Goal: Task Accomplishment & Management: Complete application form

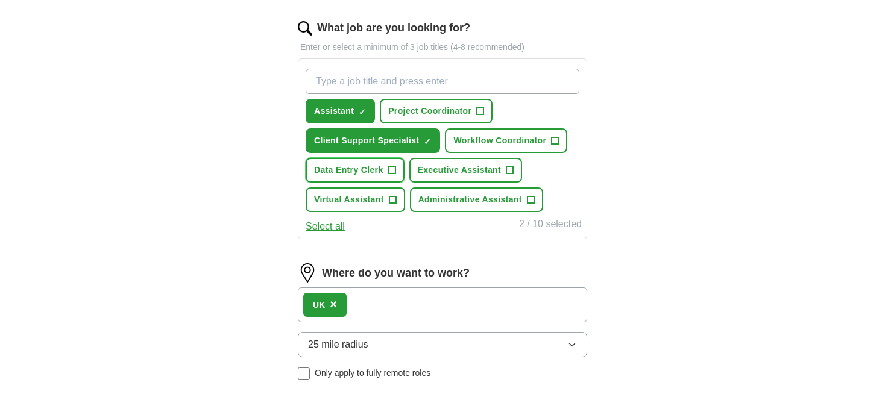
scroll to position [385, 0]
drag, startPoint x: 0, startPoint y: 0, endPoint x: 355, endPoint y: 165, distance: 391.5
click at [355, 165] on span "Data Entry Clerk" at bounding box center [348, 170] width 69 height 13
click at [357, 187] on button "Virtual Assistant +" at bounding box center [355, 199] width 99 height 25
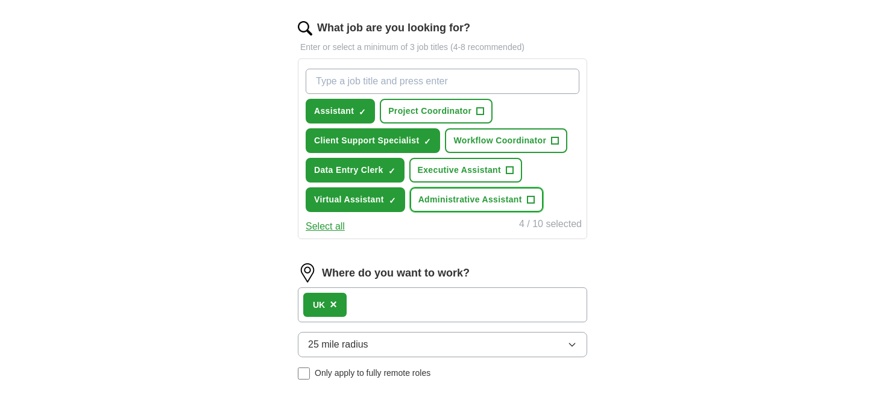
click at [447, 193] on span "Administrative Assistant" at bounding box center [470, 199] width 104 height 13
click at [443, 168] on span "Executive Assistant" at bounding box center [459, 170] width 83 height 13
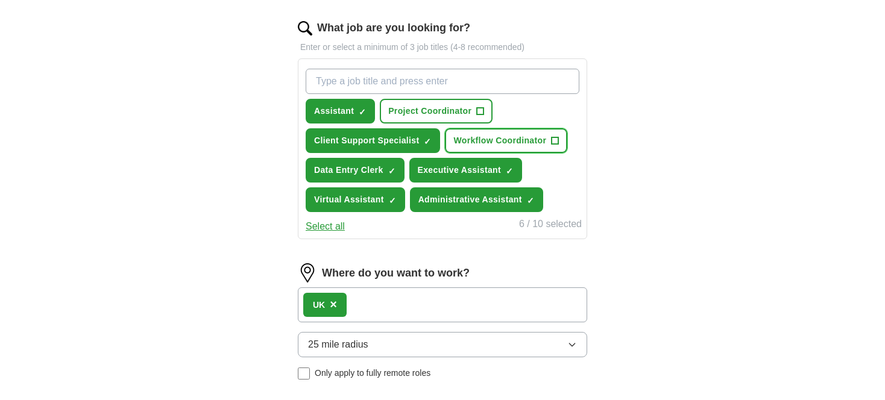
click at [466, 137] on span "Workflow Coordinator" at bounding box center [499, 140] width 93 height 13
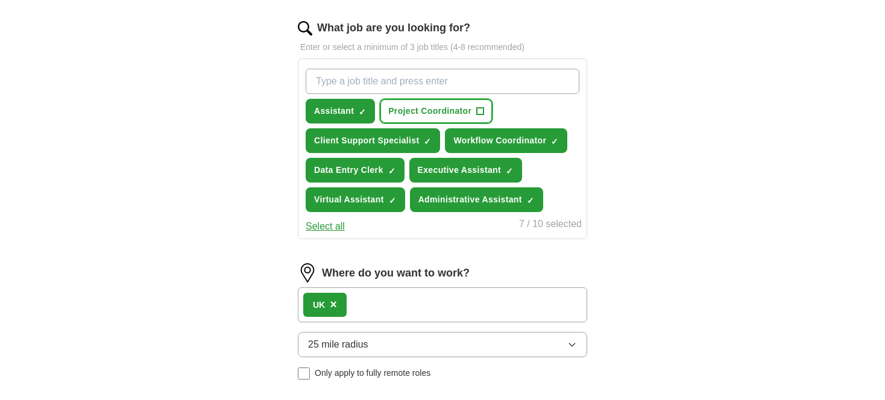
click at [437, 105] on span "Project Coordinator" at bounding box center [429, 111] width 83 height 13
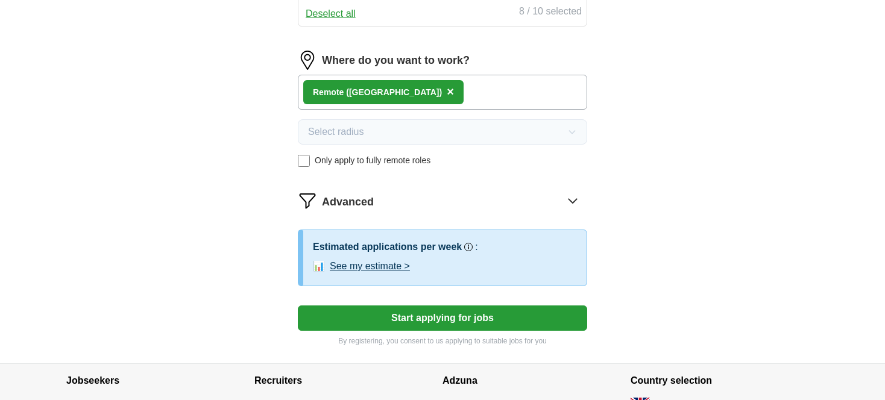
scroll to position [599, 0]
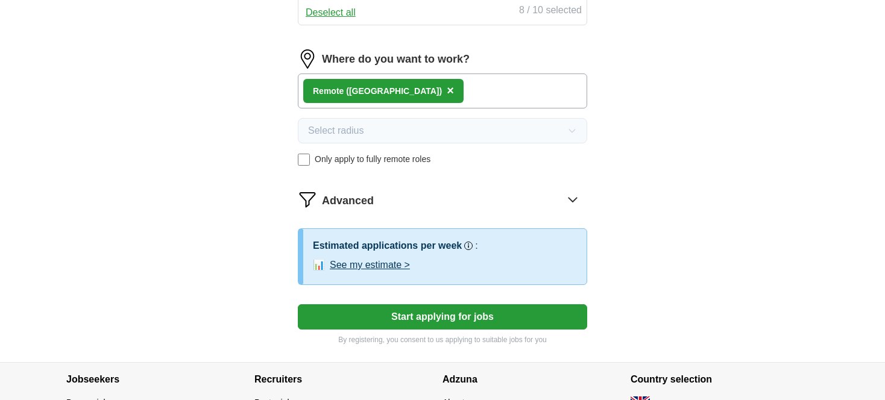
click at [395, 262] on button "See my estimate >" at bounding box center [370, 265] width 80 height 14
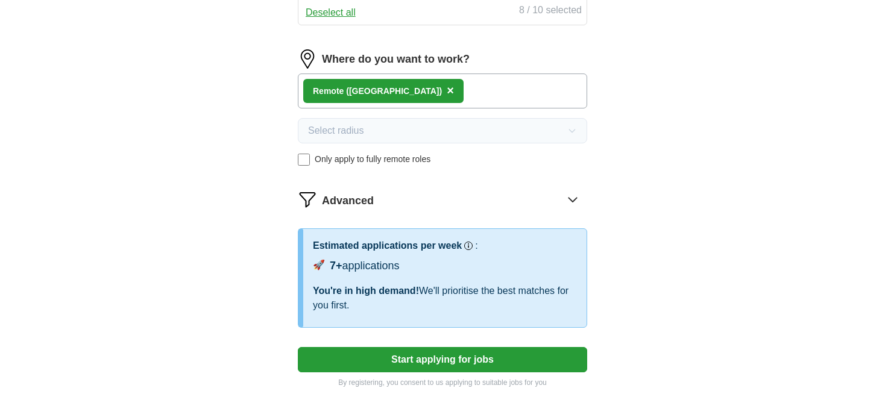
click at [387, 199] on div "Advanced" at bounding box center [454, 199] width 265 height 19
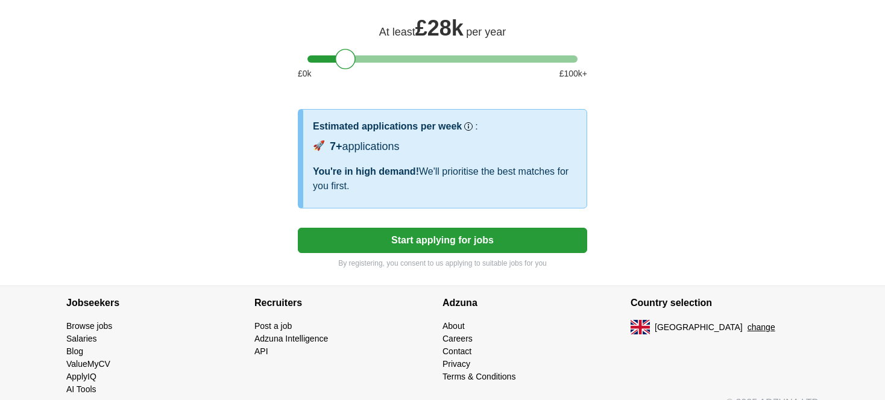
scroll to position [838, 0]
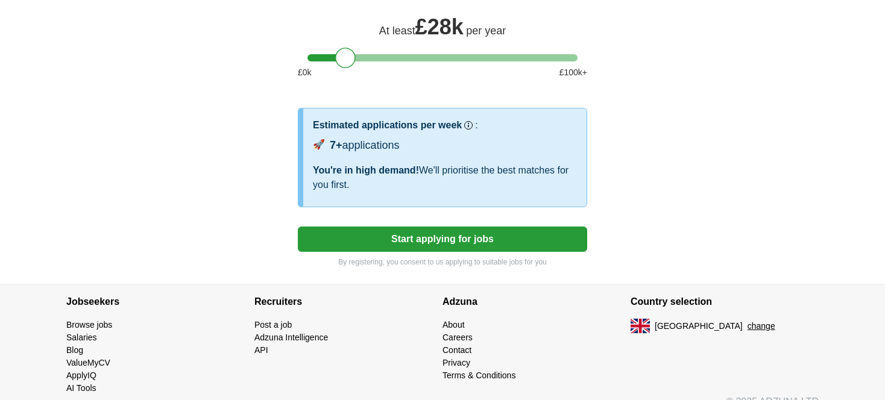
click at [377, 242] on button "Start applying for jobs" at bounding box center [442, 239] width 289 height 25
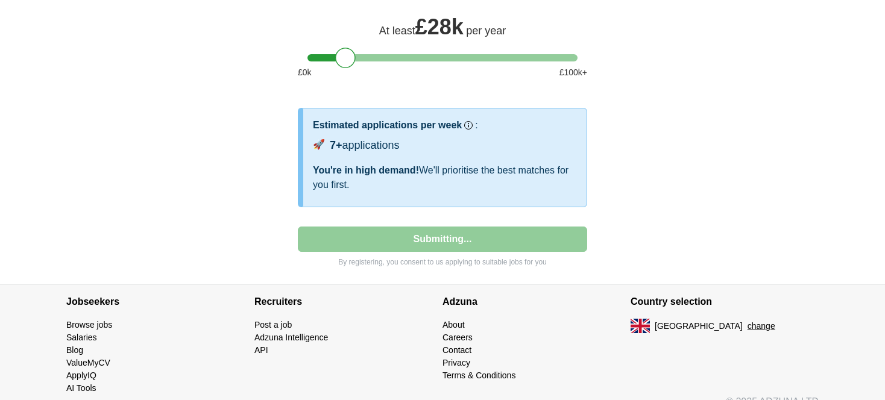
select select "**"
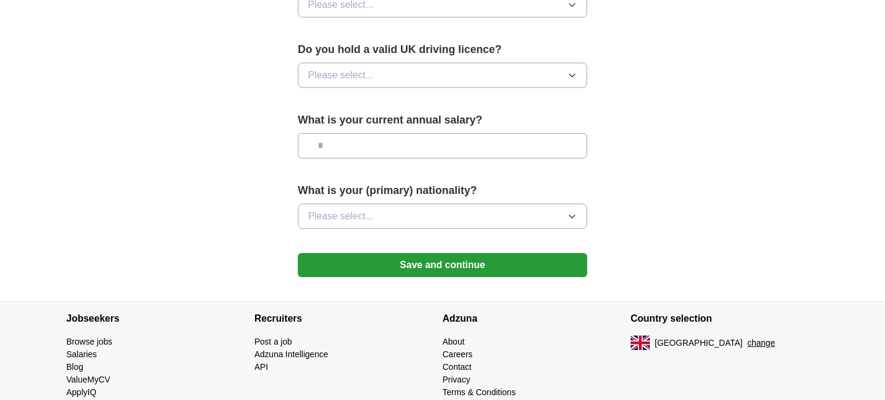
scroll to position [821, 0]
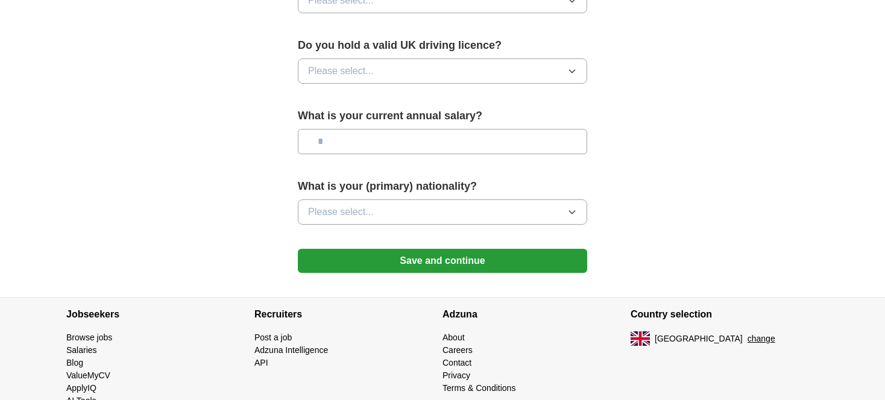
click at [370, 255] on button "Save and continue" at bounding box center [442, 261] width 289 height 24
